Goal: Task Accomplishment & Management: Manage account settings

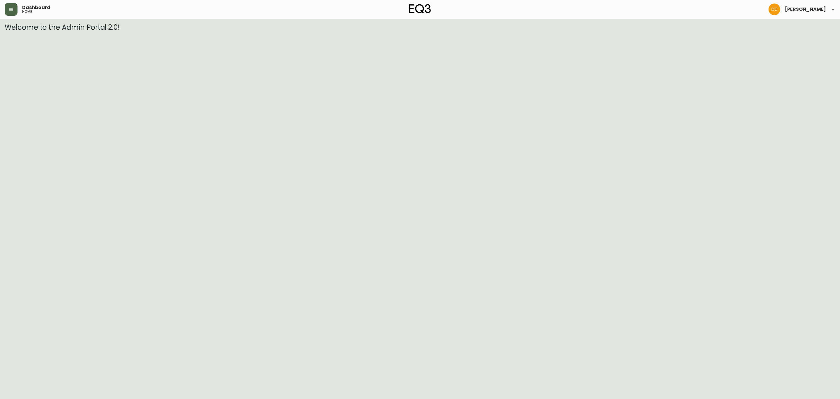
click at [9, 12] on button "button" at bounding box center [11, 9] width 13 height 13
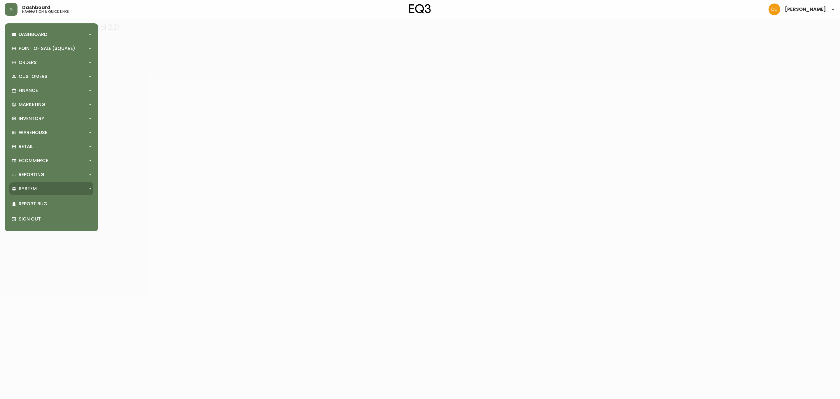
click at [45, 188] on div "System" at bounding box center [49, 188] width 74 height 6
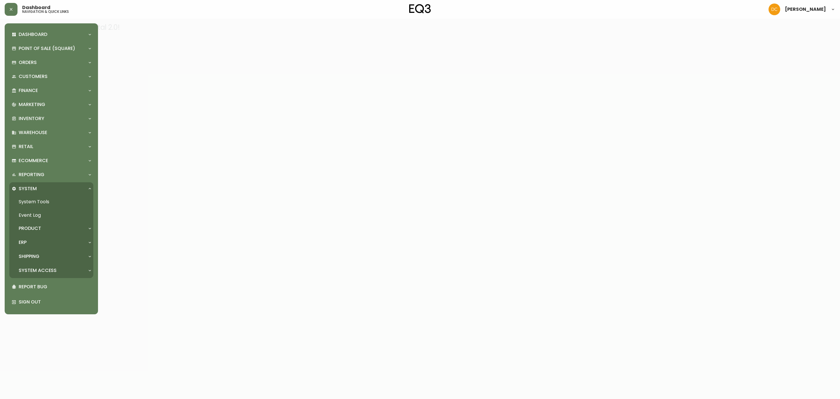
click at [40, 225] on p "Product" at bounding box center [30, 228] width 22 height 6
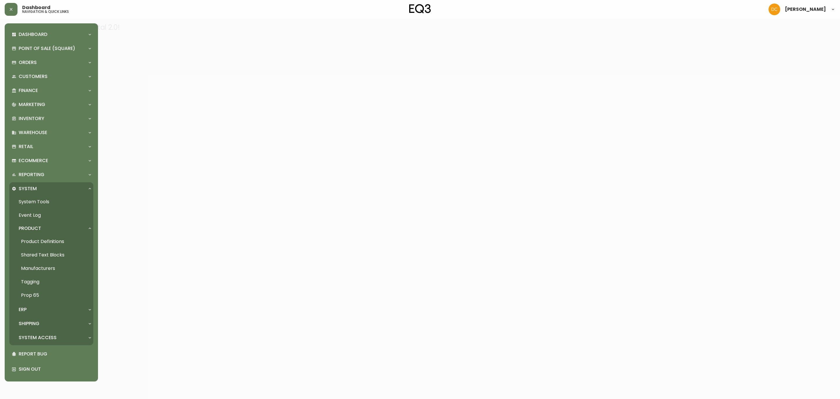
click at [40, 242] on link "Product Definitions" at bounding box center [51, 241] width 84 height 13
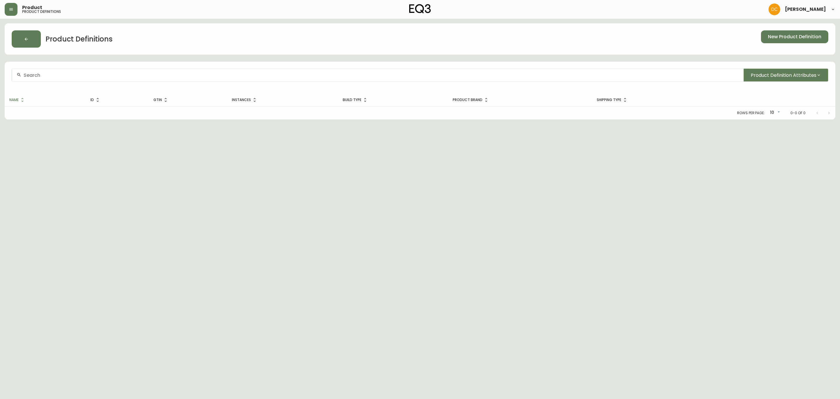
click at [123, 79] on div at bounding box center [378, 75] width 732 height 13
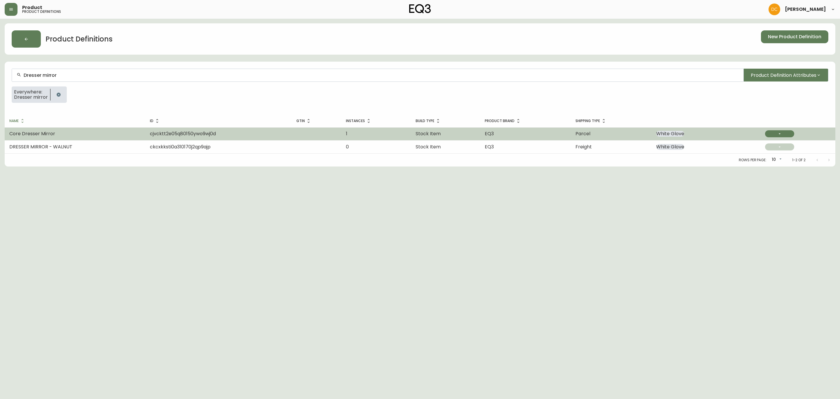
type input "Dresser mirror"
click at [76, 130] on td "Core Dresser Mirror" at bounding box center [75, 133] width 141 height 13
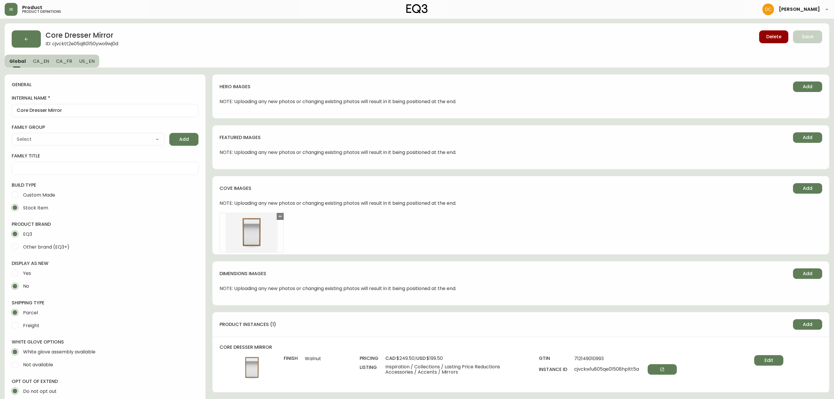
type input "EQ3"
type input "Home & Garden > Decor > Mirrors"
type input "Default"
select select "cjyt4m5lw0000pt749bx6gh7n"
select select "cjpjx7rji00004c744bbp6zrf"
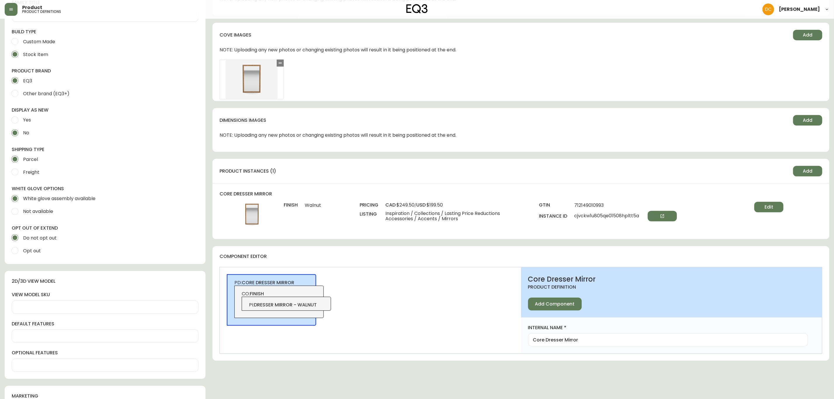
scroll to position [131, 0]
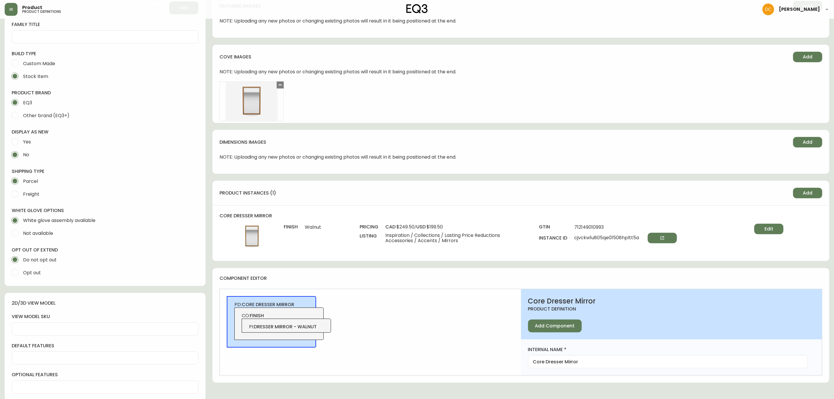
click at [25, 199] on span "Freight" at bounding box center [30, 193] width 18 height 13
click at [21, 199] on input "Freight" at bounding box center [14, 193] width 13 height 13
radio input "true"
radio input "false"
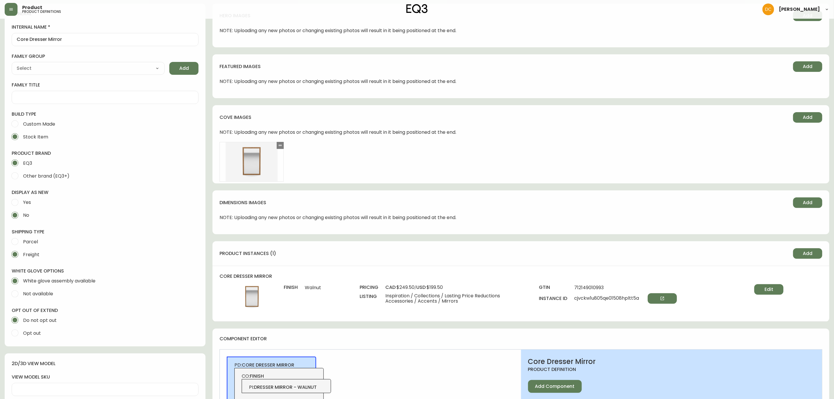
scroll to position [0, 0]
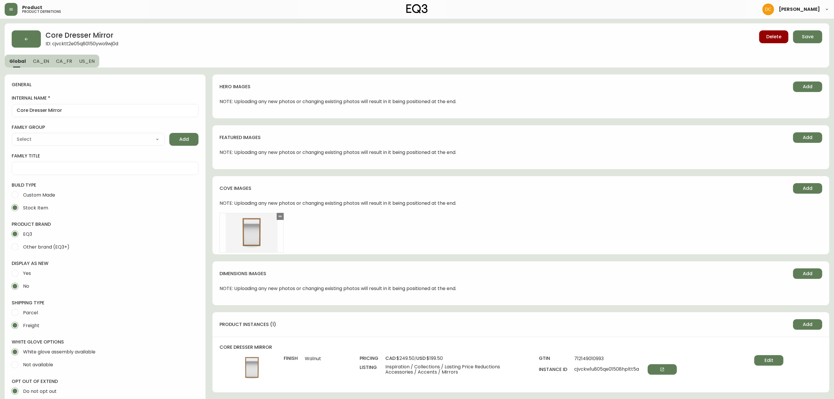
click at [42, 64] on span "CA_EN" at bounding box center [41, 61] width 16 height 6
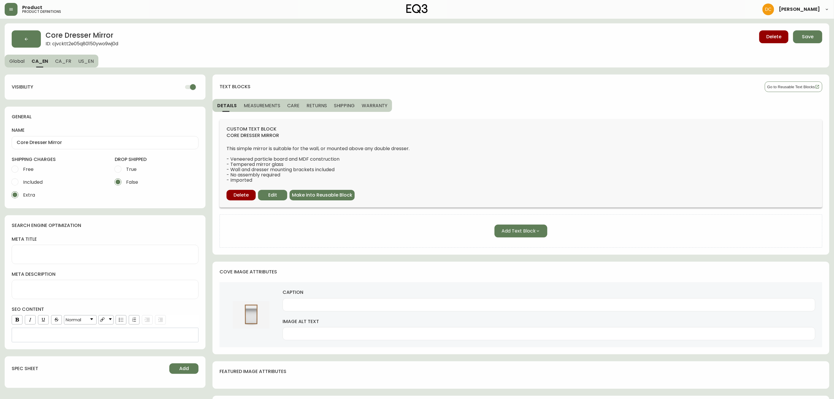
click at [347, 105] on span "SHIPPING" at bounding box center [344, 105] width 21 height 6
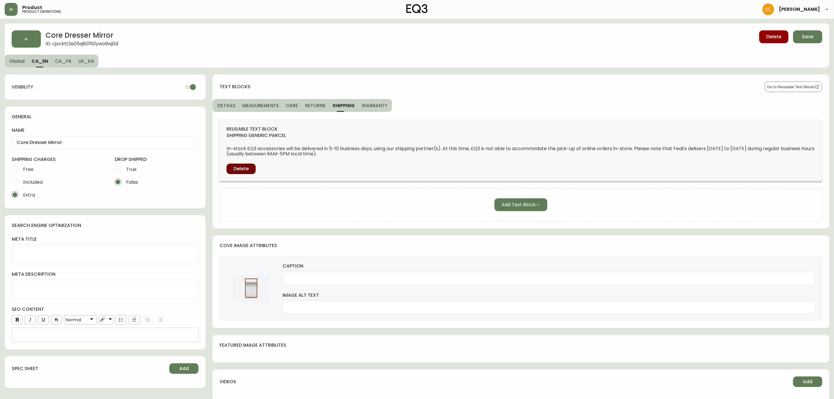
click at [240, 168] on span "Delete" at bounding box center [240, 168] width 15 height 6
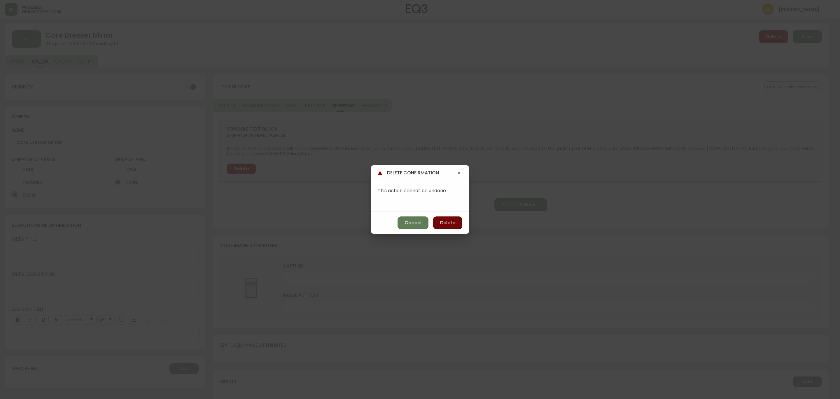
click at [448, 218] on button "Delete" at bounding box center [447, 222] width 29 height 13
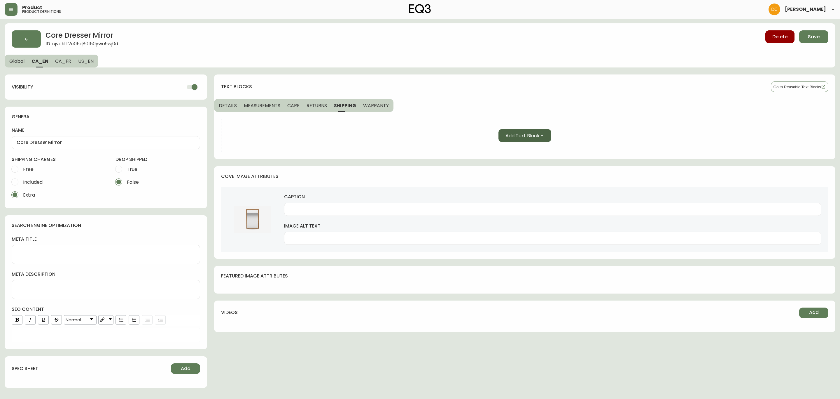
click at [537, 137] on span "Add Text Block" at bounding box center [523, 135] width 34 height 7
click at [524, 165] on span "Reusable Text Block" at bounding box center [524, 164] width 40 height 6
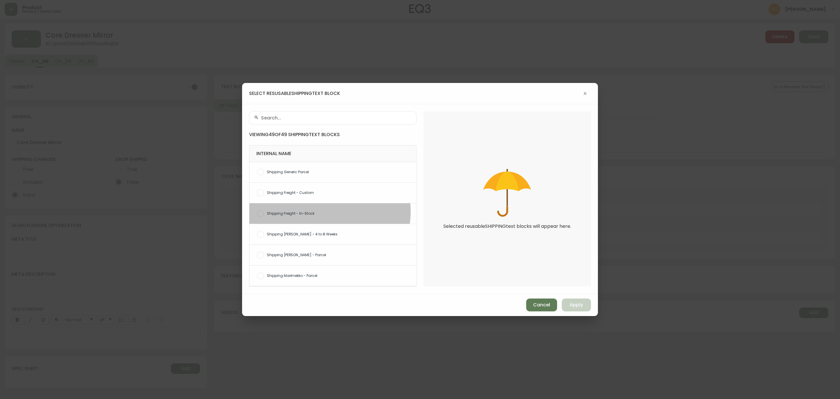
click at [319, 211] on span "Shipping Freight - In-Stock" at bounding box center [339, 213] width 145 height 5
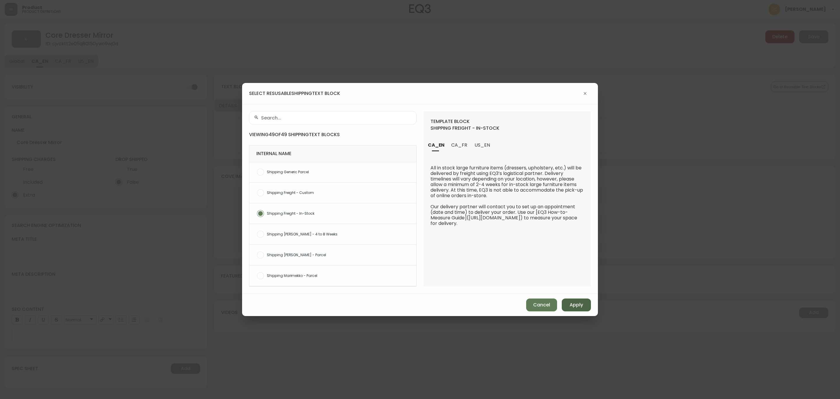
click at [570, 304] on span "Apply" at bounding box center [576, 304] width 13 height 6
radio input "false"
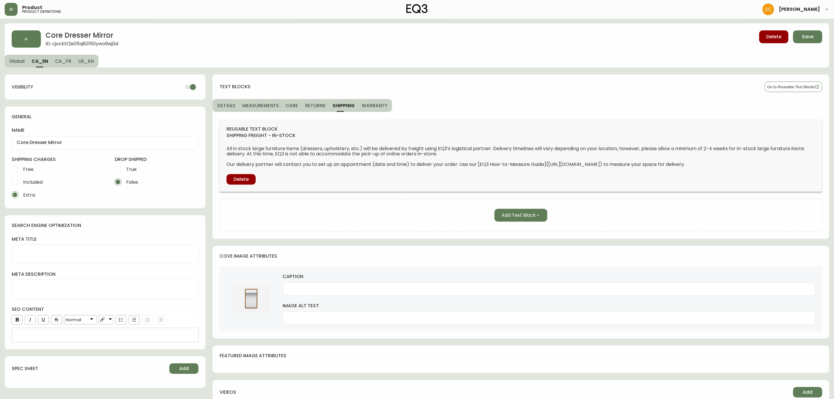
click at [371, 104] on span "WARRANTY" at bounding box center [375, 105] width 26 height 6
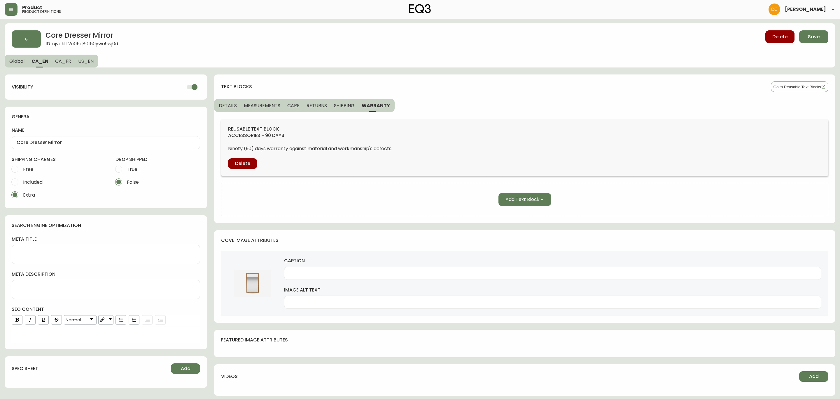
click at [341, 103] on span "SHIPPING" at bounding box center [344, 105] width 21 height 6
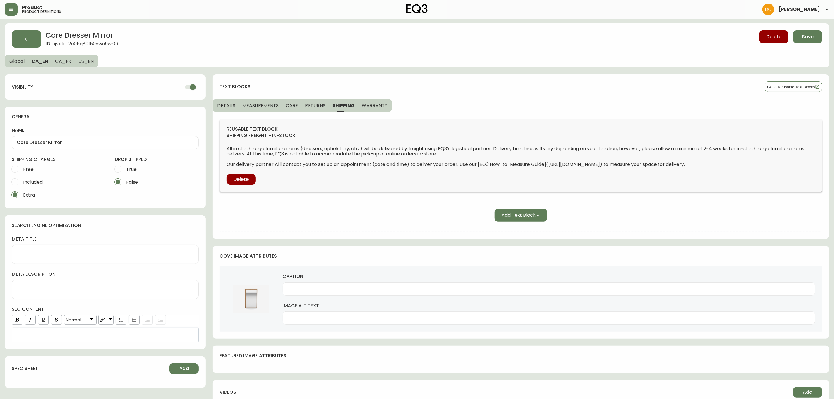
click at [307, 104] on span "RETURNS" at bounding box center [315, 105] width 20 height 6
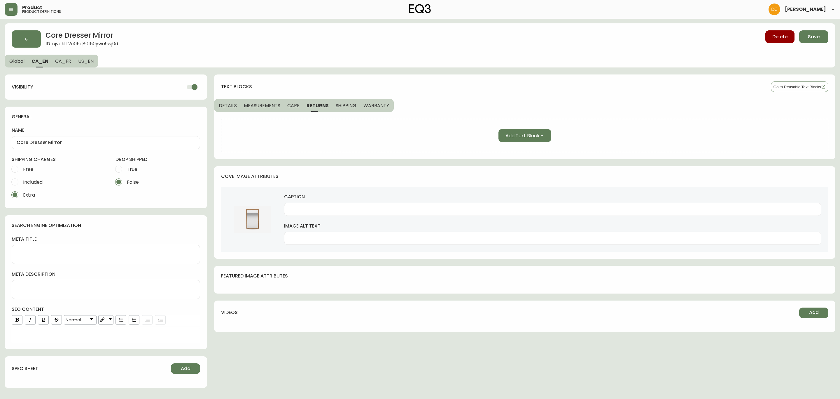
drag, startPoint x: 280, startPoint y: 104, endPoint x: 258, endPoint y: 105, distance: 22.0
click at [279, 104] on button "MEASUREMENTS" at bounding box center [261, 105] width 43 height 13
drag, startPoint x: 257, startPoint y: 105, endPoint x: 247, endPoint y: 108, distance: 9.9
click at [256, 105] on span "MEASUREMENTS" at bounding box center [263, 105] width 39 height 6
click at [219, 105] on span "DETAILS" at bounding box center [228, 105] width 18 height 6
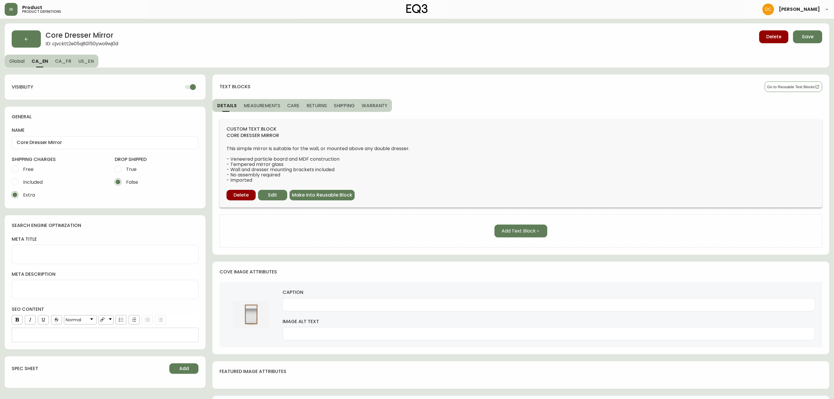
click at [69, 61] on span "CA_FR" at bounding box center [63, 61] width 16 height 6
click at [94, 61] on button "US_EN" at bounding box center [87, 61] width 24 height 13
click at [63, 62] on span "CA_FR" at bounding box center [63, 61] width 16 height 6
click at [37, 61] on span "CA_EN" at bounding box center [40, 61] width 16 height 6
type input "Core Dresser Mirror"
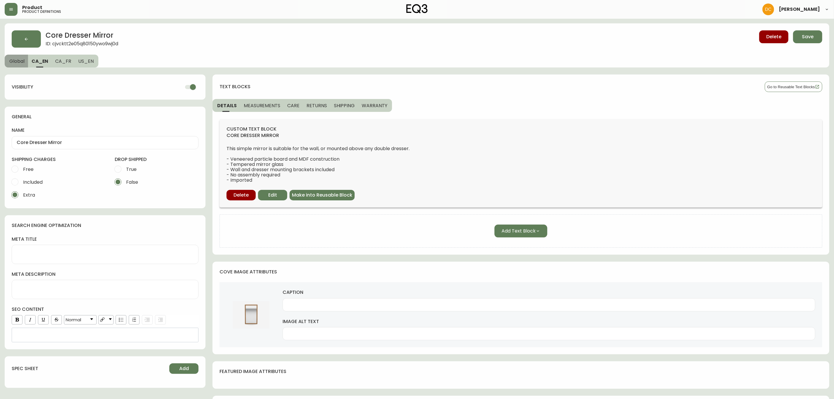
click at [24, 61] on span "Global" at bounding box center [16, 61] width 15 height 6
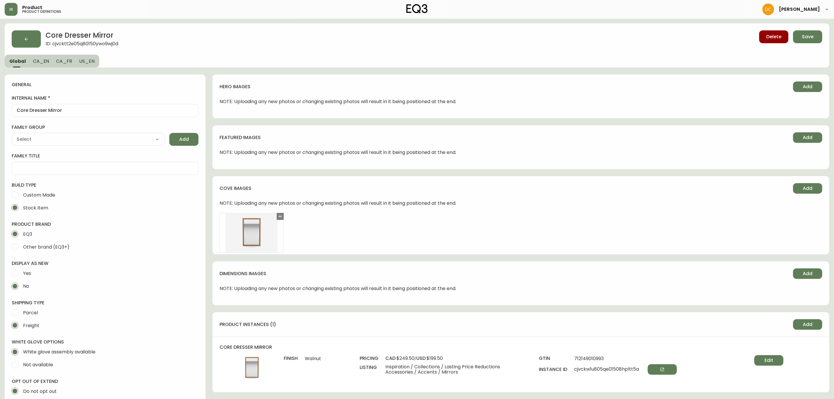
type input "EQ3"
type input "Home & Garden > Decor > Mirrors"
type input "Default"
select select "cjyt4m5lw0000pt749bx6gh7n"
select select "cjpjx7rji00004c744bbp6zrf"
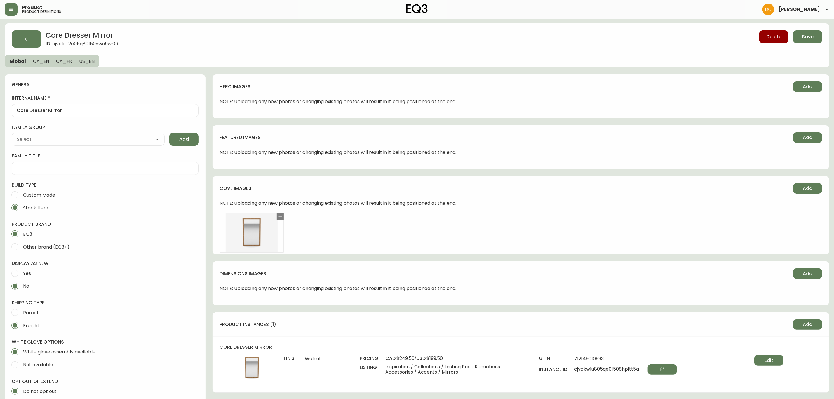
drag, startPoint x: 425, startPoint y: 296, endPoint x: 425, endPoint y: 221, distance: 75.6
click at [818, 39] on button "Save" at bounding box center [807, 36] width 29 height 13
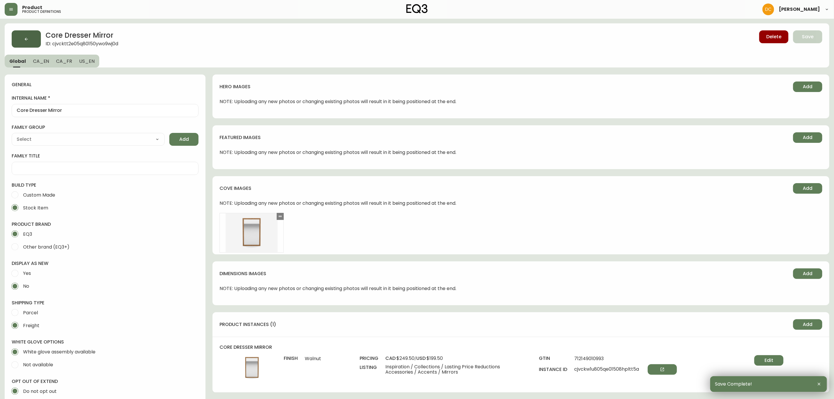
click at [35, 40] on button "button" at bounding box center [26, 38] width 29 height 17
